Goal: Complete application form

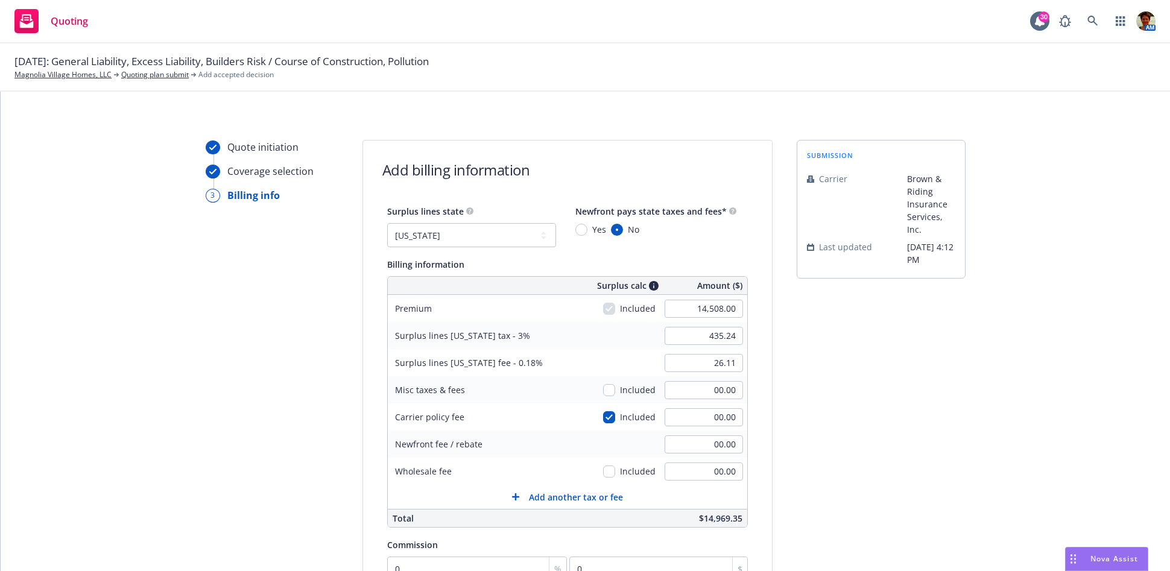
select select "CA"
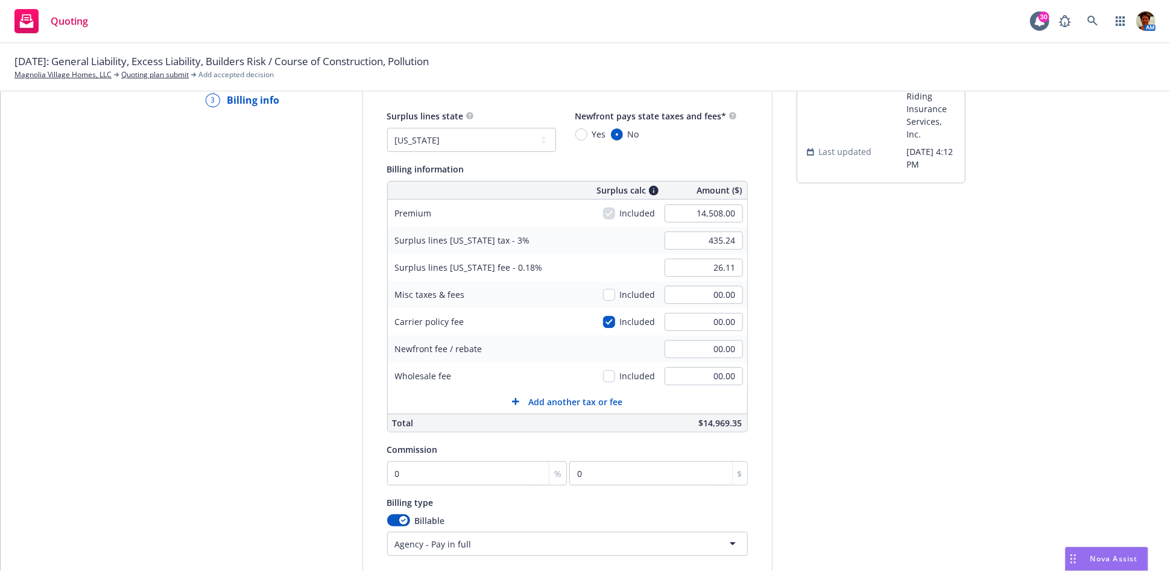
scroll to position [233, 0]
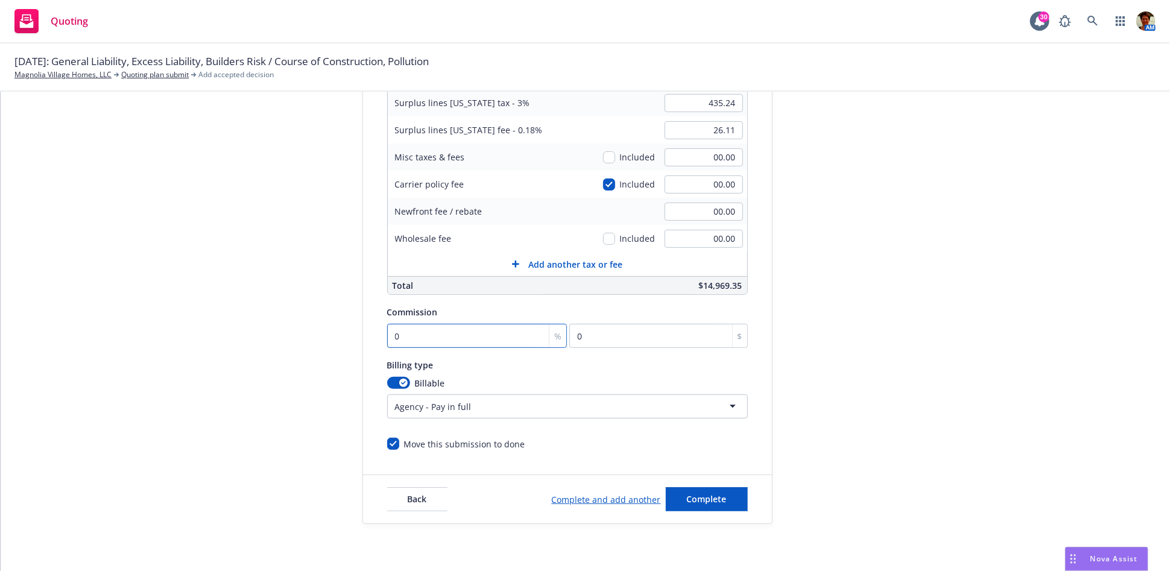
click at [466, 339] on input "0" at bounding box center [477, 336] width 180 height 24
click at [435, 335] on input "0" at bounding box center [477, 336] width 180 height 24
type input "01"
type input "145.08"
type input "012"
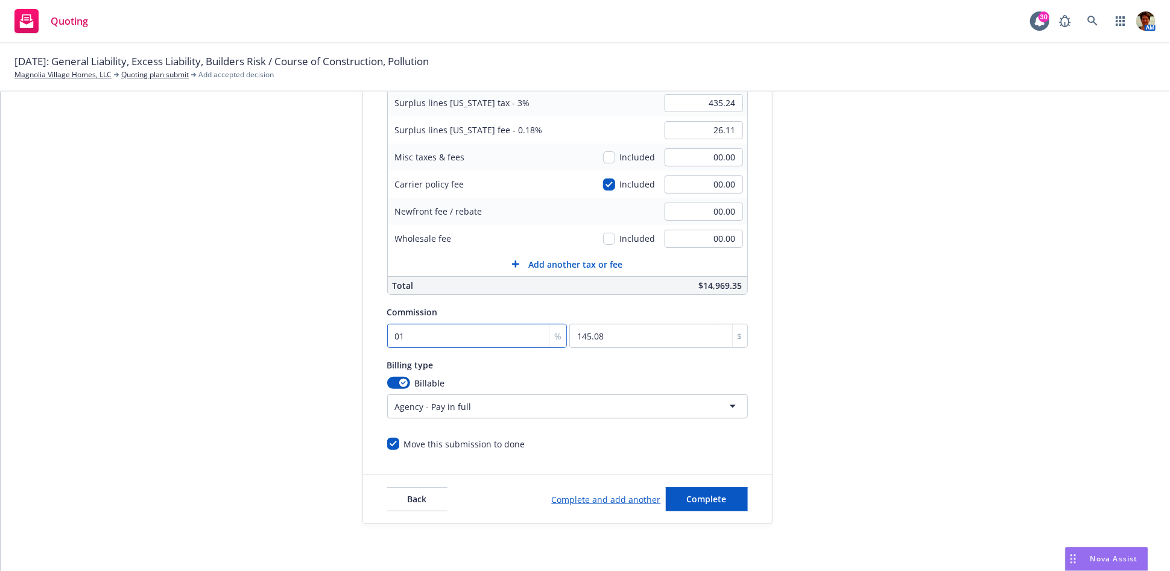
type input "1740.96"
type input "012.00"
click at [697, 501] on span "Complete" at bounding box center [707, 499] width 40 height 11
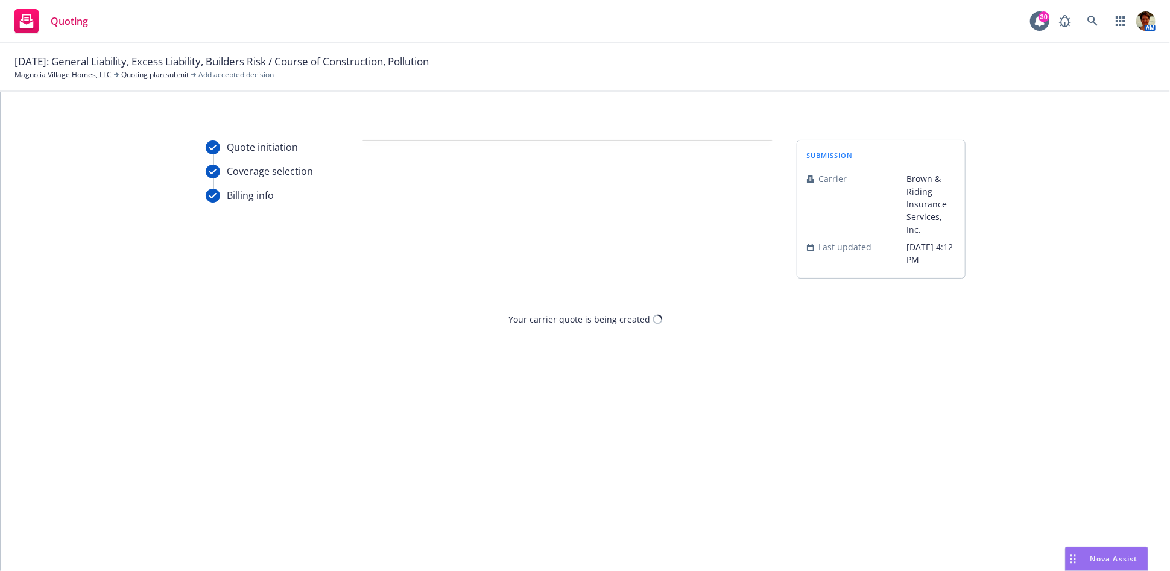
scroll to position [0, 0]
